Goal: Navigation & Orientation: Find specific page/section

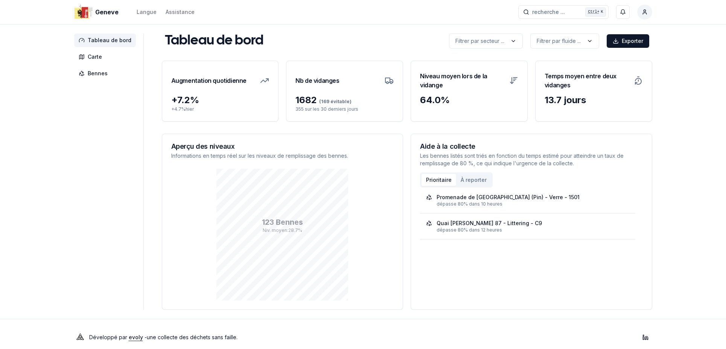
click at [77, 308] on aside "Tableau de bord Carte Bennes" at bounding box center [109, 171] width 70 height 276
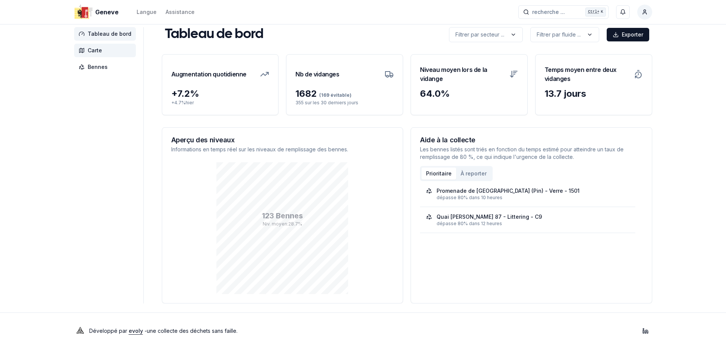
click at [95, 50] on span "Carte" at bounding box center [95, 51] width 14 height 8
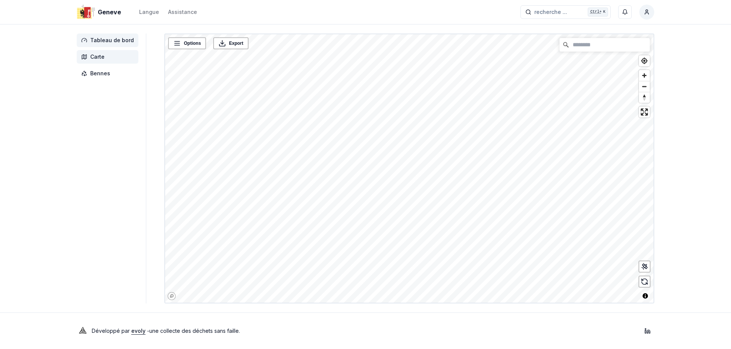
click at [110, 39] on span "Tableau de bord" at bounding box center [112, 40] width 44 height 8
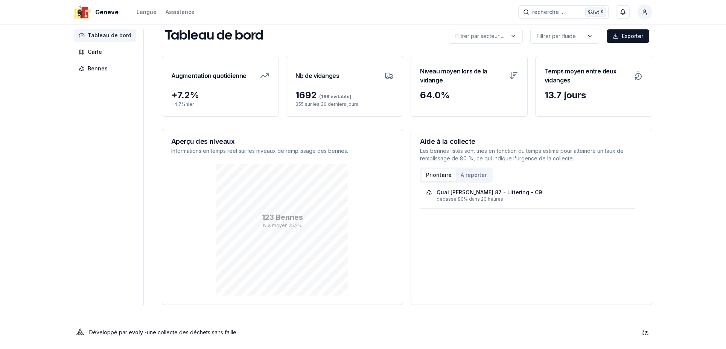
scroll to position [6, 0]
